Goal: Find specific page/section

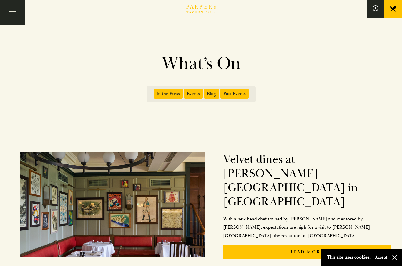
click at [7, 12] on button "Toggle navigation" at bounding box center [12, 12] width 25 height 25
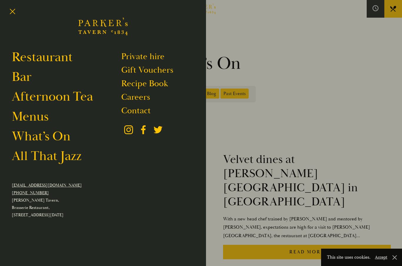
click at [51, 138] on link "What’s On" at bounding box center [41, 136] width 59 height 16
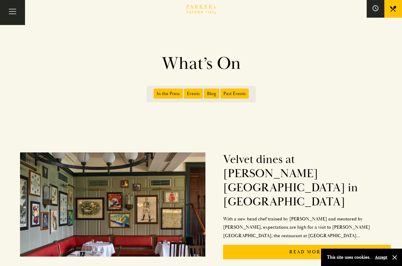
click at [172, 95] on span "In the Press" at bounding box center [168, 94] width 29 height 10
click at [155, 92] on input "In the Press" at bounding box center [155, 92] width 0 height 0
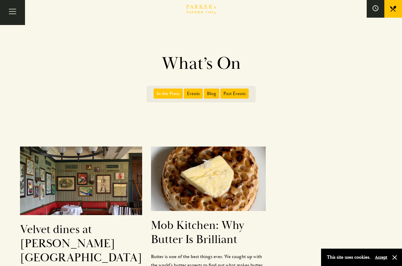
click at [9, 13] on button "Toggle navigation" at bounding box center [12, 12] width 25 height 25
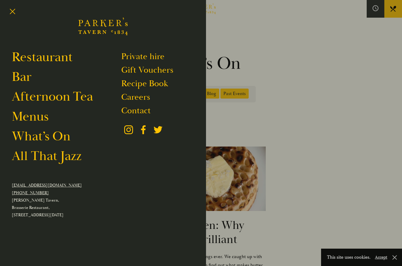
click at [55, 99] on link "Afternoon Tea" at bounding box center [52, 96] width 81 height 16
